Goal: Find specific page/section: Find specific page/section

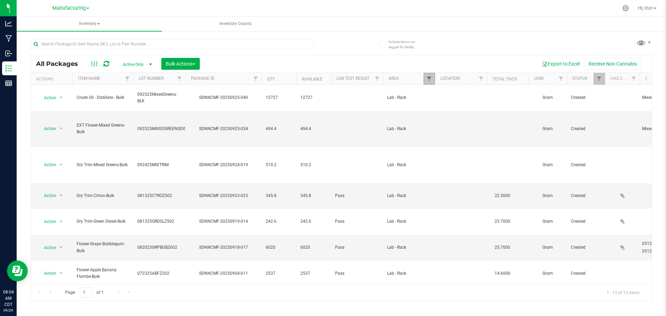
click at [427, 78] on span "Filter" at bounding box center [429, 79] width 6 height 6
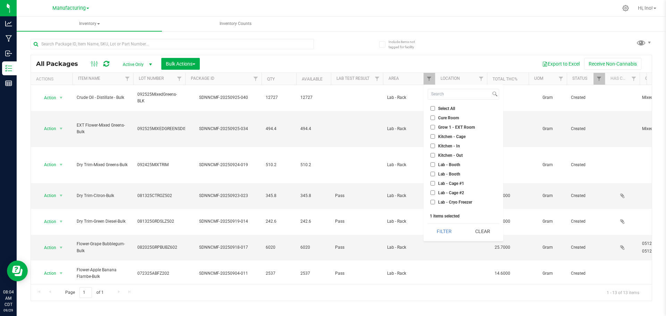
click at [444, 115] on li "Cure Room" at bounding box center [463, 117] width 71 height 7
click at [449, 116] on span "Cure Room" at bounding box center [448, 118] width 21 height 4
click at [435, 115] on input "Cure Room" at bounding box center [432, 117] width 5 height 5
checkbox input "true"
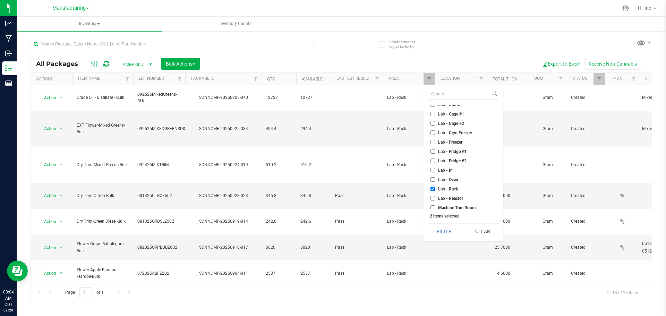
click at [444, 187] on span "Lab - Rack" at bounding box center [448, 189] width 20 height 4
click at [435, 187] on input "Lab - Rack" at bounding box center [432, 189] width 5 height 5
checkbox input "false"
click at [438, 232] on button "Filter" at bounding box center [444, 231] width 33 height 15
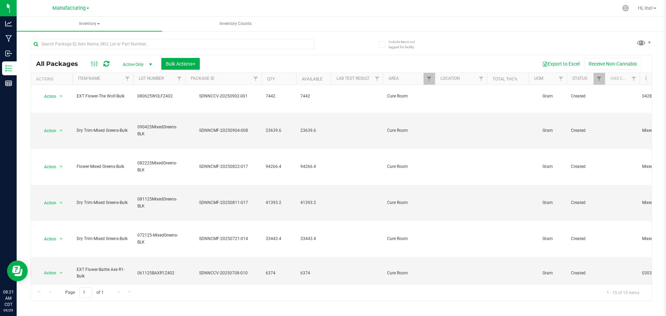
scroll to position [223, 0]
